Goal: Find specific page/section: Find specific page/section

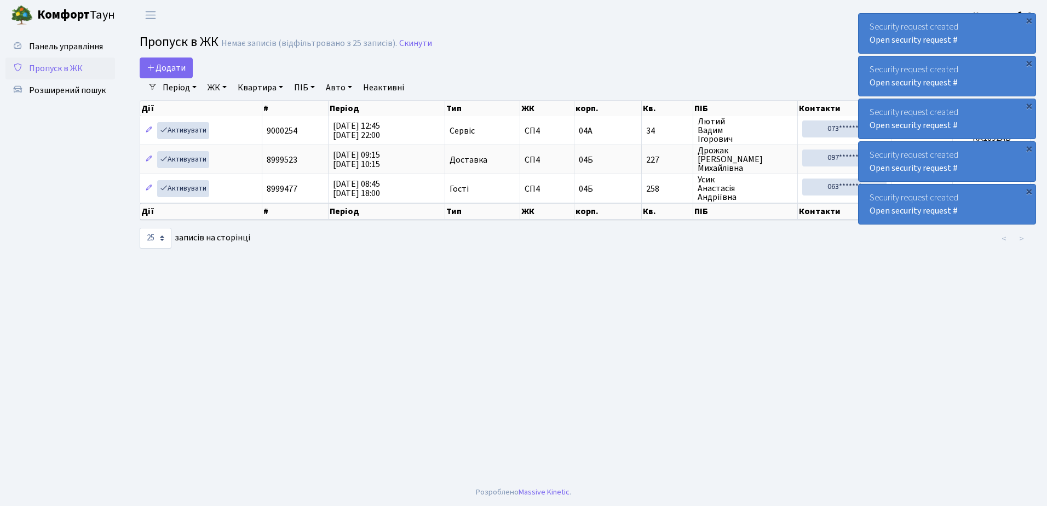
select select "25"
click at [58, 88] on span "Розширений пошук" at bounding box center [67, 90] width 77 height 12
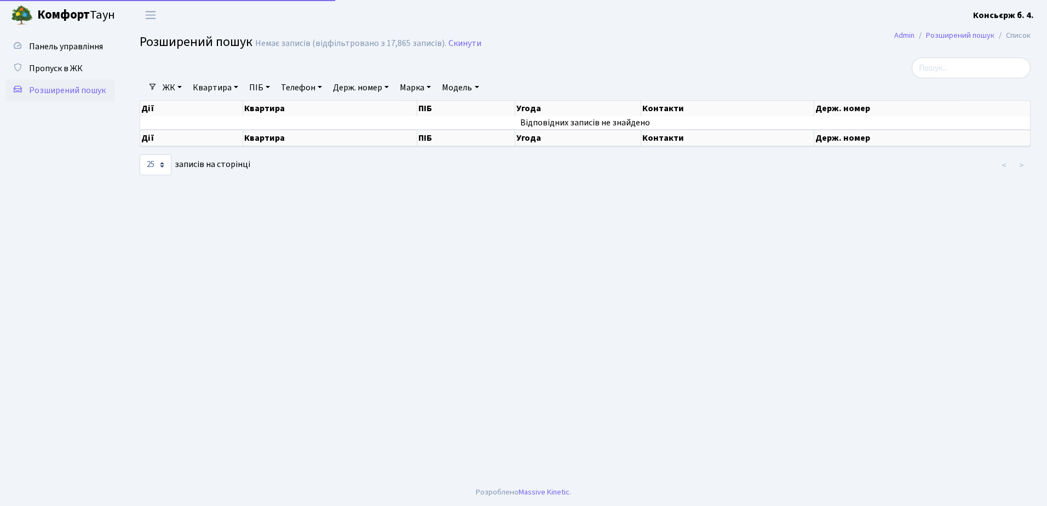
select select "25"
click at [950, 70] on input "search" at bounding box center [971, 68] width 119 height 21
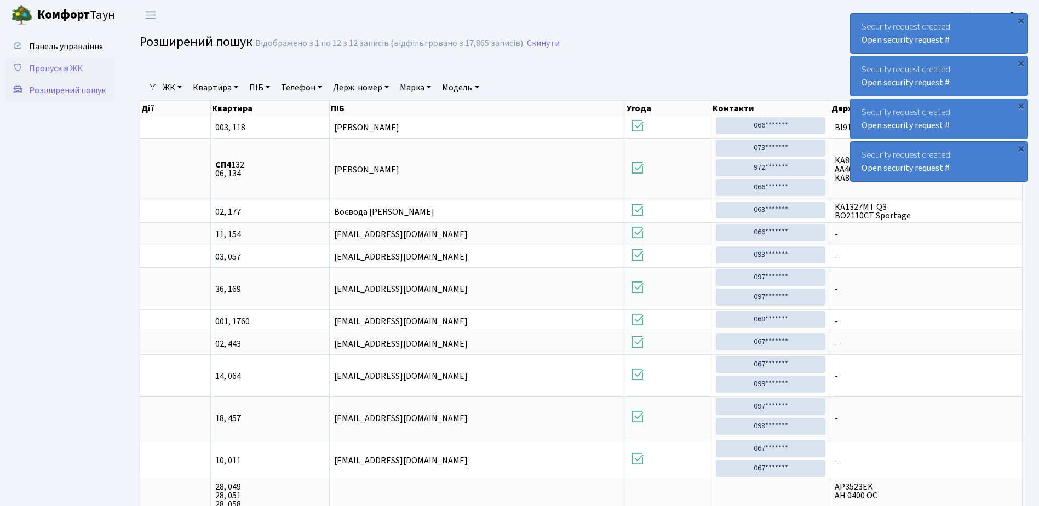
type input "132"
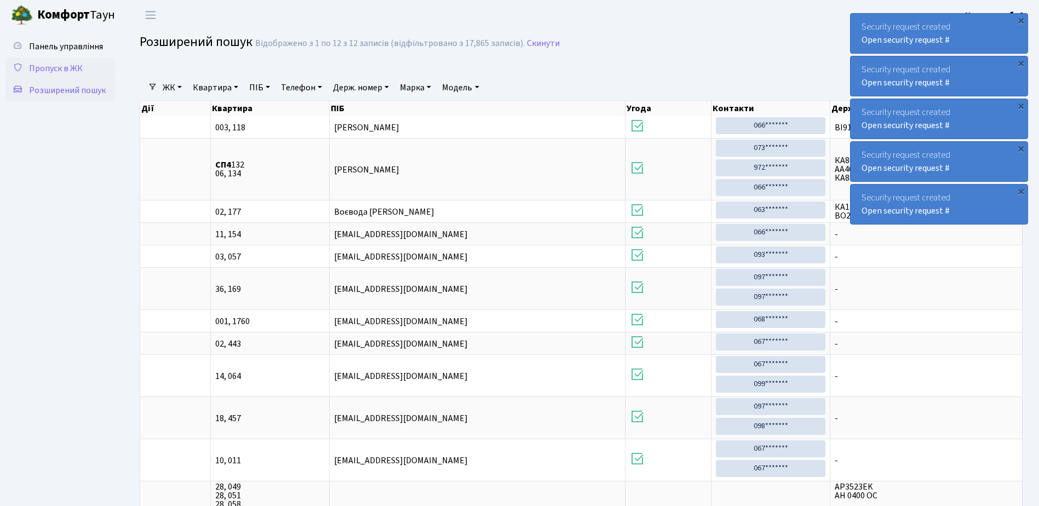
click at [62, 68] on span "Пропуск в ЖК" at bounding box center [56, 68] width 54 height 12
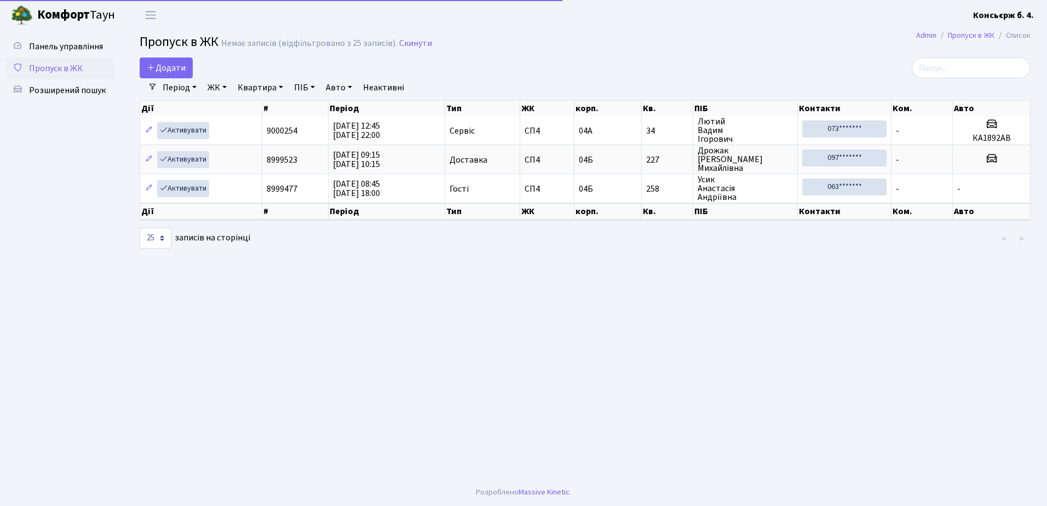
select select "25"
click at [58, 86] on span "Розширений пошук" at bounding box center [67, 90] width 77 height 12
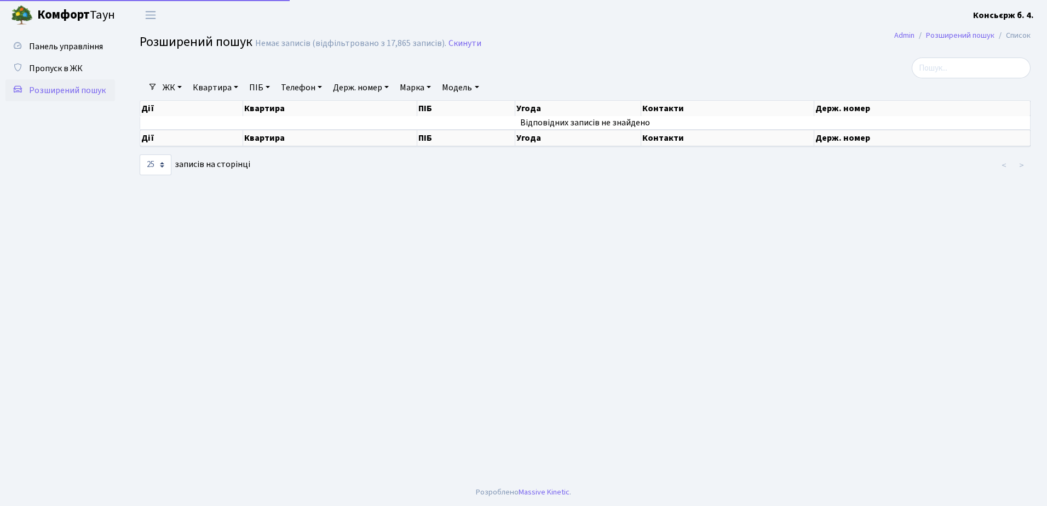
select select "25"
click at [953, 65] on input "search" at bounding box center [971, 68] width 119 height 21
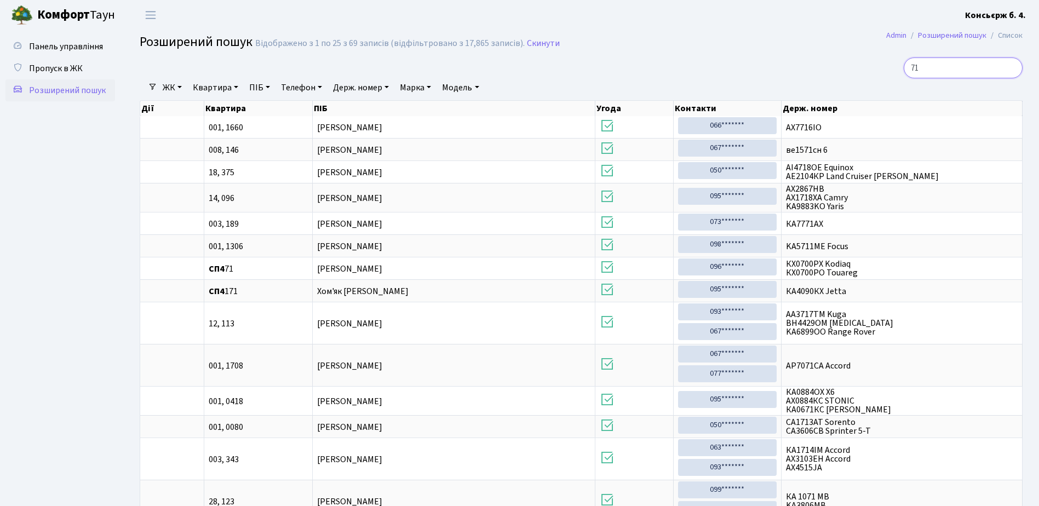
type input "718"
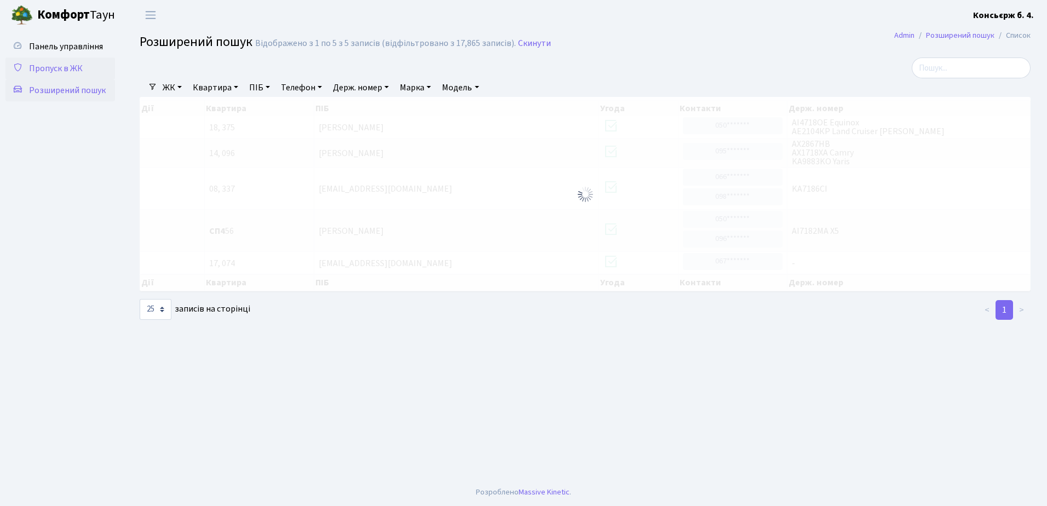
click at [51, 67] on span "Пропуск в ЖК" at bounding box center [56, 68] width 54 height 12
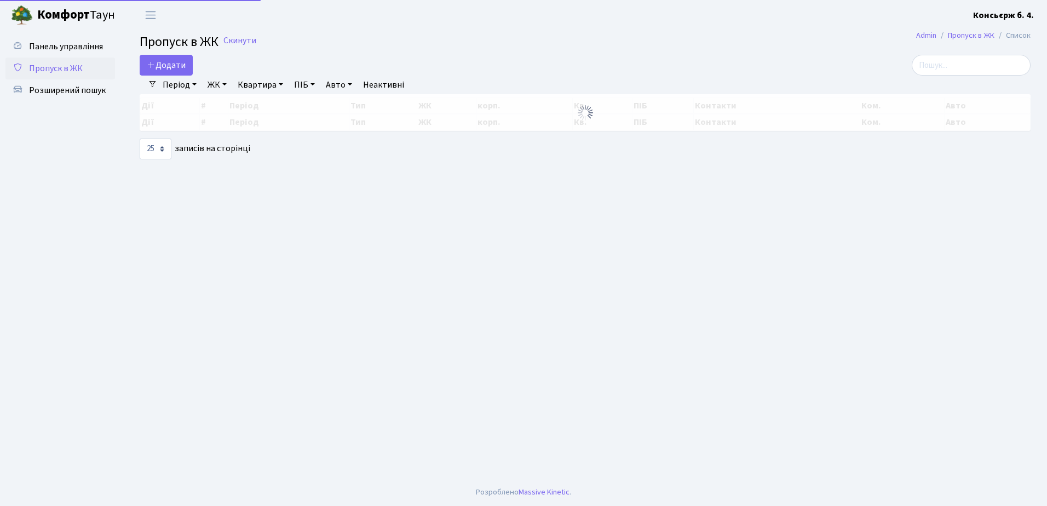
select select "25"
